Goal: Find specific page/section

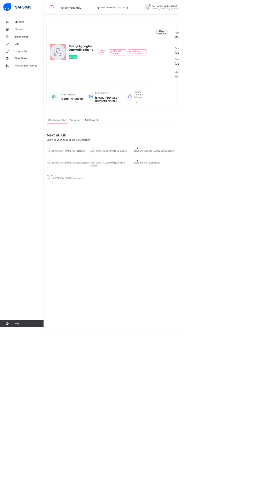
click at [24, 53] on span "Broadsheet" at bounding box center [42, 53] width 43 height 4
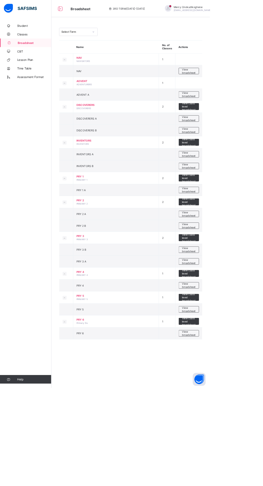
click at [29, 42] on span "Classes" at bounding box center [42, 43] width 43 height 4
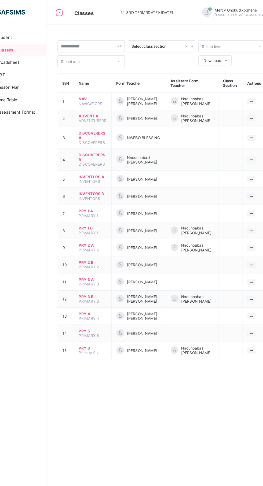
click at [148, 378] on div "Select class section Select level Select arm Download Pdf Report Excel Report S…" at bounding box center [163, 243] width 198 height 486
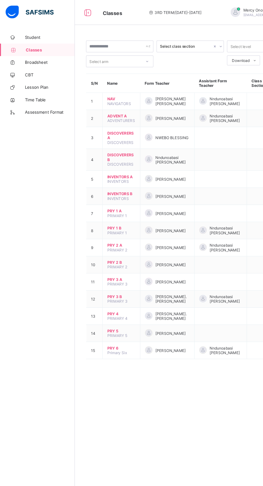
click at [153, 10] on span "3RD TERM / [DATE]-[DATE]" at bounding box center [151, 11] width 46 height 4
click at [185, 40] on div at bounding box center [187, 40] width 9 height 9
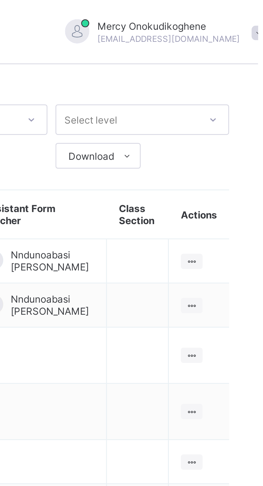
click at [261, 9] on span at bounding box center [263, 11] width 5 height 5
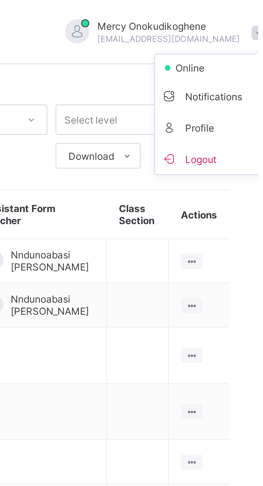
click at [230, 89] on td at bounding box center [222, 87] width 21 height 15
